Goal: Find specific page/section: Locate a particular part of the current website

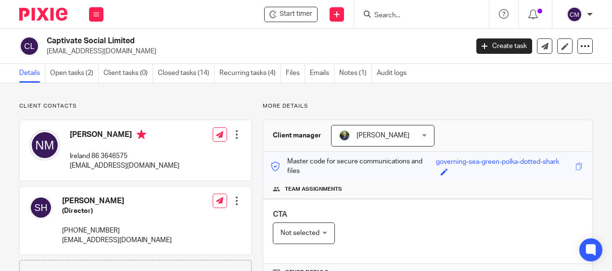
click at [384, 23] on div at bounding box center [421, 14] width 135 height 28
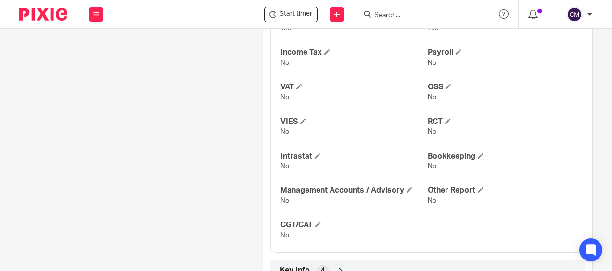
click at [386, 16] on input "Search" at bounding box center [416, 16] width 87 height 9
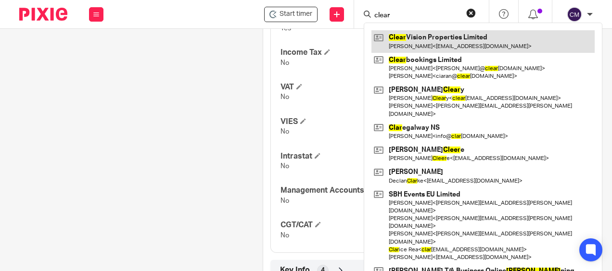
type input "clear"
click at [404, 38] on link at bounding box center [482, 41] width 223 height 22
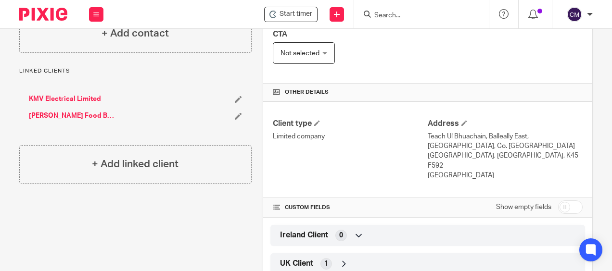
scroll to position [180, 0]
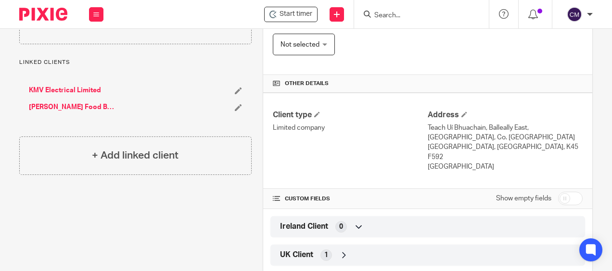
click at [548, 189] on div "Show empty fields" at bounding box center [539, 198] width 87 height 19
click at [558, 192] on input "checkbox" at bounding box center [570, 198] width 25 height 13
checkbox input "true"
